Goal: Task Accomplishment & Management: Use online tool/utility

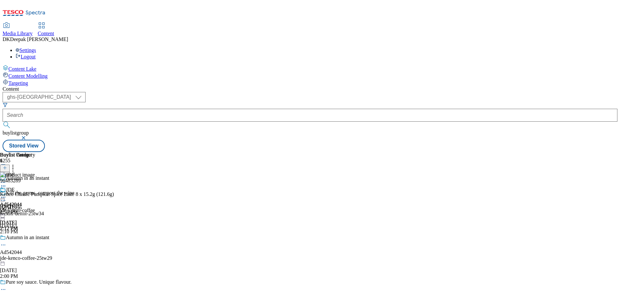
select select "ghs-[GEOGRAPHIC_DATA]"
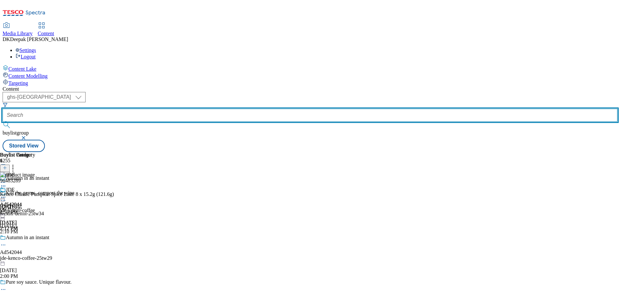
click at [147, 109] on input "text" at bounding box center [310, 115] width 615 height 13
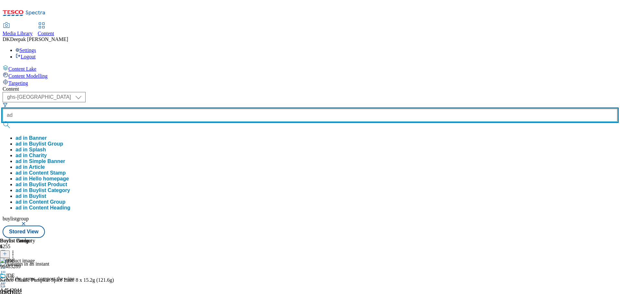
paste input "541996"
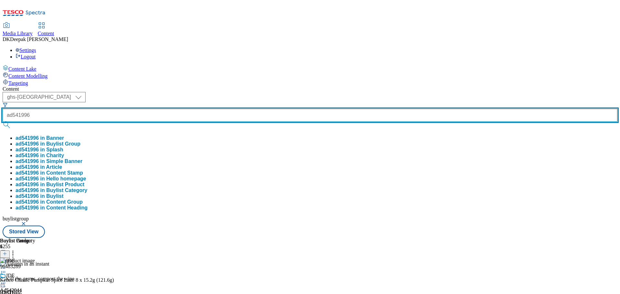
type input "ad541996"
click at [3, 122] on button "submit" at bounding box center [7, 125] width 9 height 6
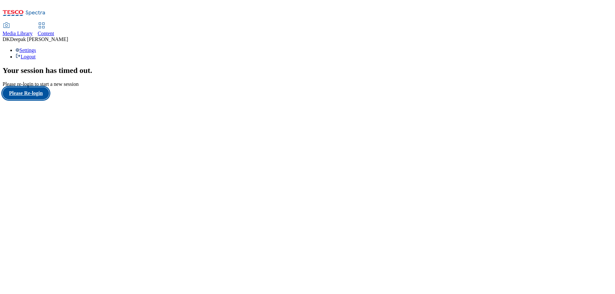
click at [42, 100] on button "Please Re-login" at bounding box center [26, 93] width 47 height 12
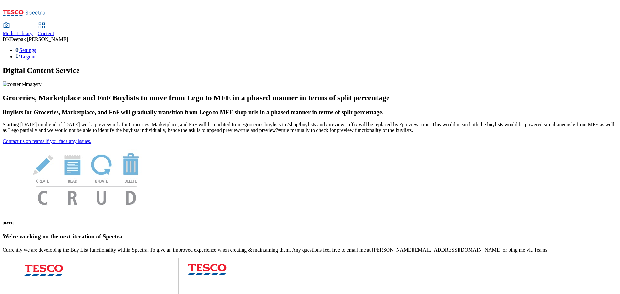
click at [54, 31] on span "Content" at bounding box center [46, 33] width 16 height 5
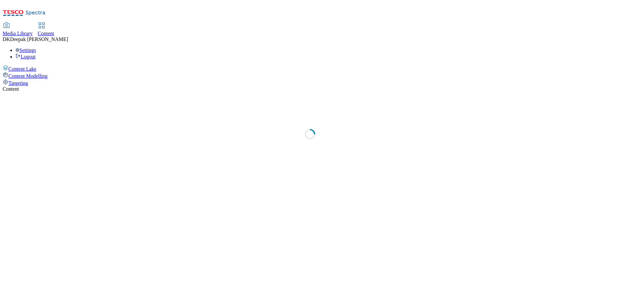
select select "ghs-[GEOGRAPHIC_DATA]"
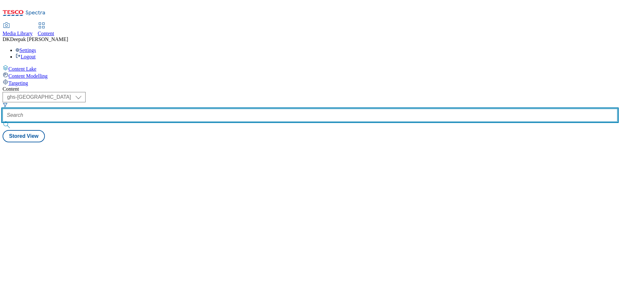
click at [153, 109] on input "text" at bounding box center [310, 115] width 615 height 13
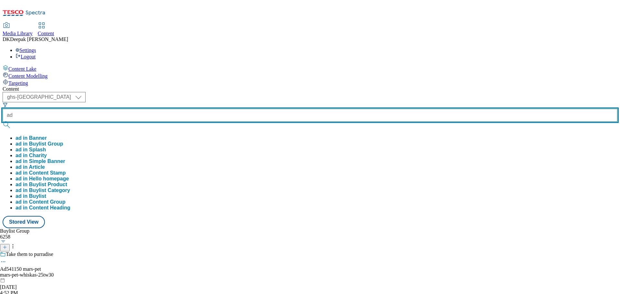
paste input "541996"
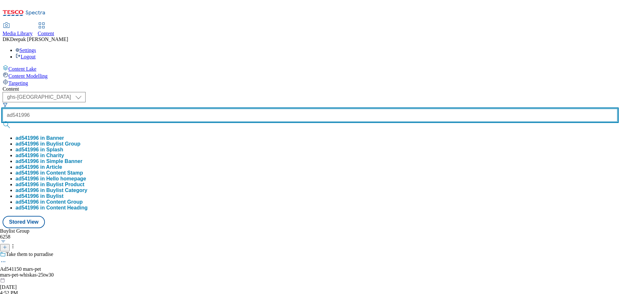
type input "ad541996"
click at [3, 122] on button "submit" at bounding box center [7, 125] width 9 height 6
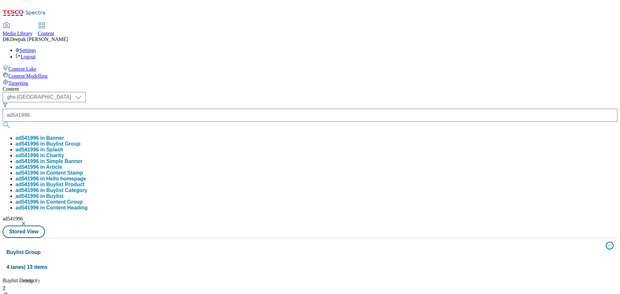
click at [32, 86] on div "Content Lake Content Modelling Targeting" at bounding box center [310, 75] width 615 height 21
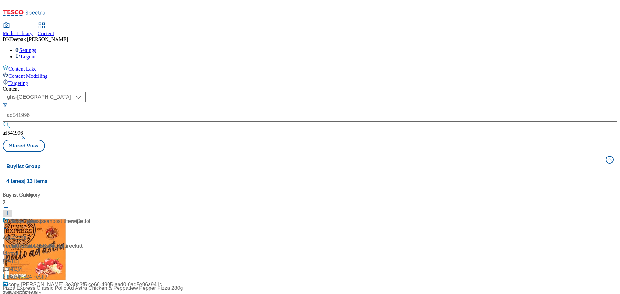
click at [90, 242] on div "/ reckitt-dettol-25tw34 / reckitt" at bounding box center [47, 246] width 88 height 8
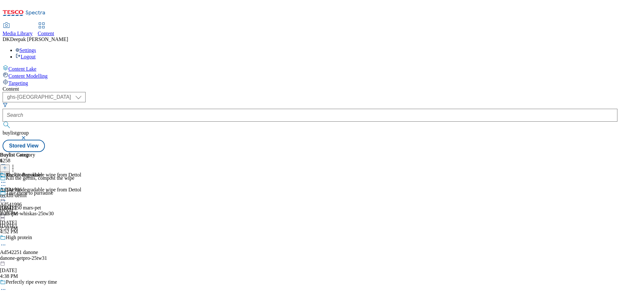
click at [6, 183] on icon at bounding box center [3, 186] width 6 height 6
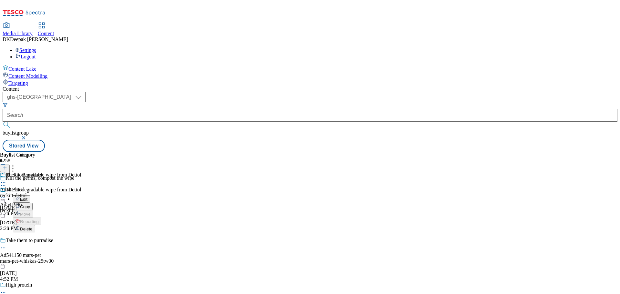
click at [30, 195] on button "Edit" at bounding box center [21, 198] width 17 height 7
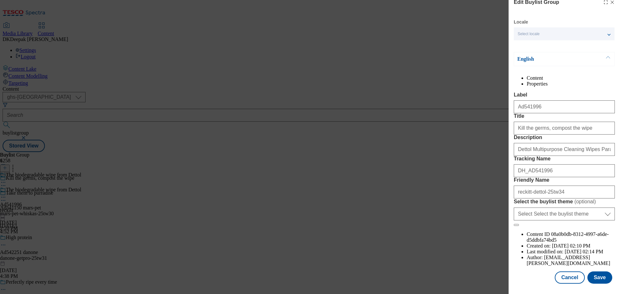
scroll to position [36, 0]
click at [568, 281] on button "Cancel" at bounding box center [570, 278] width 30 height 12
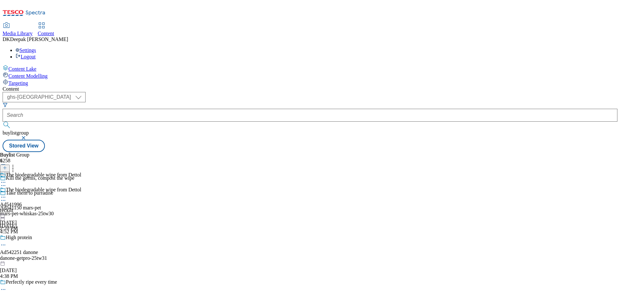
scroll to position [7, 0]
click at [81, 208] on div "reckitt" at bounding box center [40, 211] width 81 height 6
click at [6, 194] on icon at bounding box center [3, 197] width 6 height 6
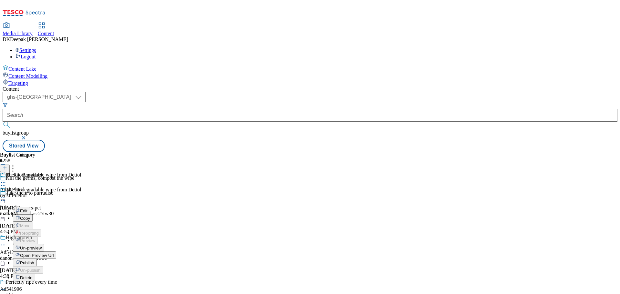
click at [30, 207] on button "Edit" at bounding box center [21, 210] width 17 height 7
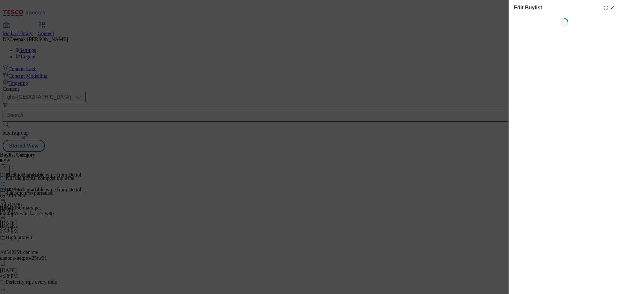
select select "tactical"
select select "supplier funded short term 1-3 weeks"
select select "dunnhumby"
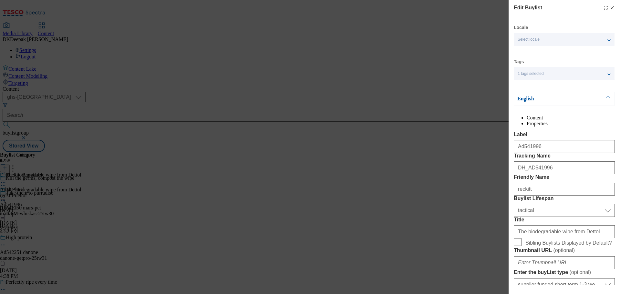
select select "Banner"
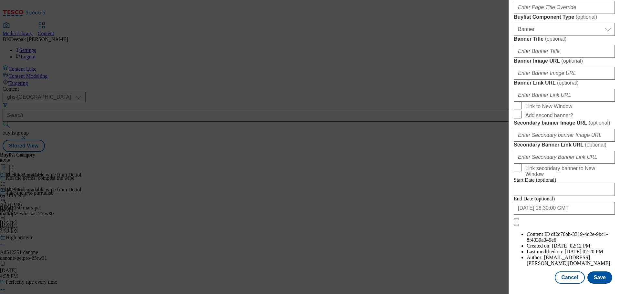
scroll to position [680, 0]
click at [561, 275] on button "Cancel" at bounding box center [570, 278] width 30 height 12
select select "tactical"
select select "supplier funded short term 1-3 weeks"
select select "dunnhumby"
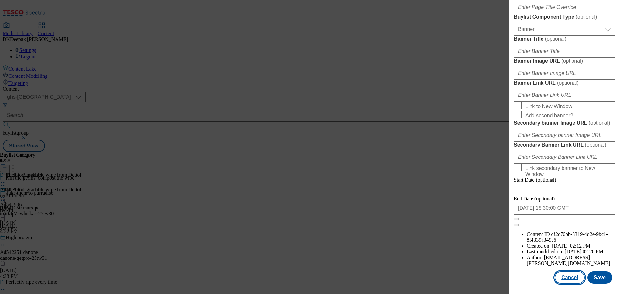
select select "Banner"
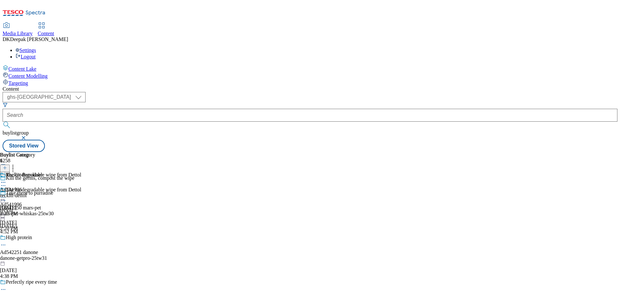
scroll to position [535, 0]
click at [43, 193] on div "reckitt-dettol" at bounding box center [21, 196] width 43 height 6
click at [6, 194] on icon at bounding box center [3, 197] width 6 height 6
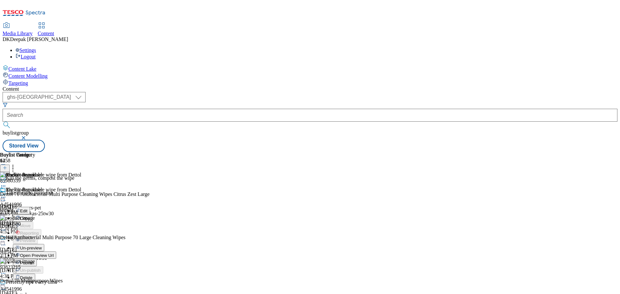
click at [30, 207] on button "Edit" at bounding box center [21, 210] width 17 height 7
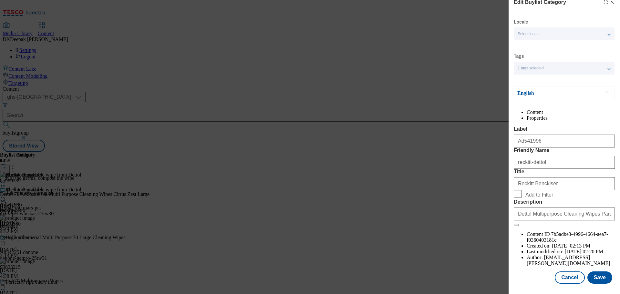
scroll to position [24, 0]
drag, startPoint x: 566, startPoint y: 277, endPoint x: 560, endPoint y: 268, distance: 10.8
click at [566, 277] on button "Cancel" at bounding box center [570, 278] width 30 height 12
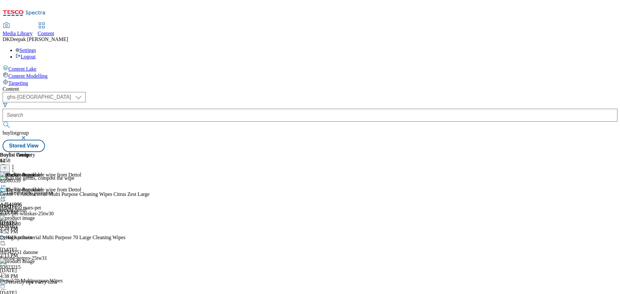
click at [4, 197] on circle at bounding box center [3, 197] width 1 height 1
click at [54, 253] on span "Open Preview Url" at bounding box center [37, 255] width 34 height 5
click at [6, 194] on icon at bounding box center [3, 197] width 6 height 6
click at [34, 261] on span "Publish" at bounding box center [27, 263] width 14 height 5
